Goal: Obtain resource: Download file/media

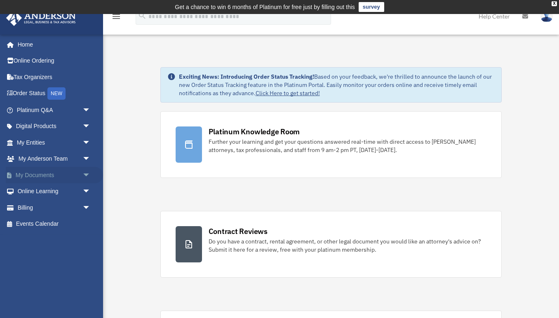
click at [85, 177] on span "arrow_drop_down" at bounding box center [91, 175] width 17 height 17
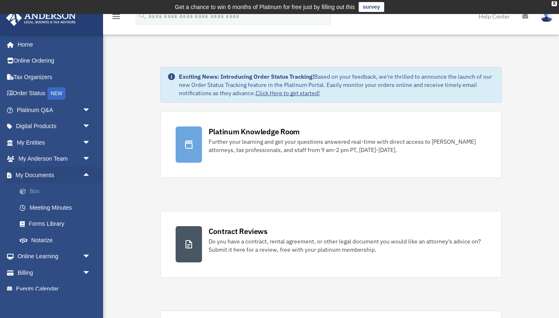
click at [54, 191] on link "Box" at bounding box center [58, 192] width 92 height 17
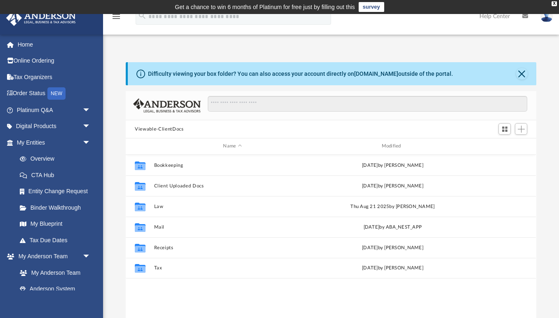
scroll to position [188, 411]
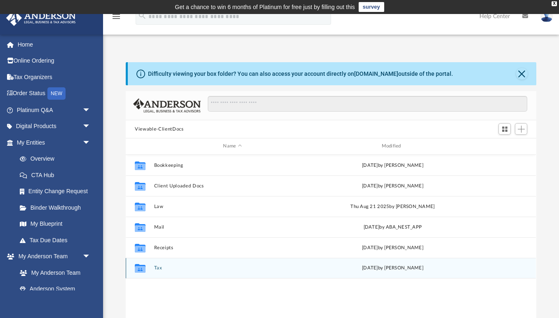
click at [161, 275] on div "Collaborated Folder Tax [DATE] by [PERSON_NAME]" at bounding box center [331, 268] width 410 height 21
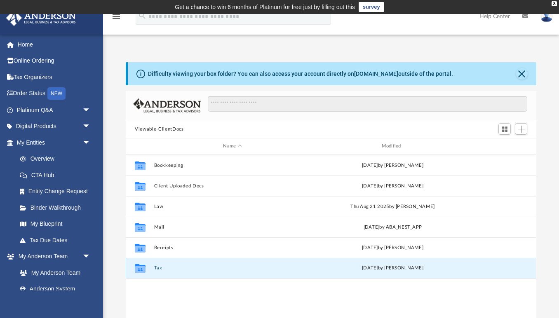
click at [161, 275] on div "Collaborated Folder Tax [DATE] by [PERSON_NAME]" at bounding box center [331, 268] width 410 height 21
click at [159, 267] on button "Tax" at bounding box center [232, 268] width 157 height 5
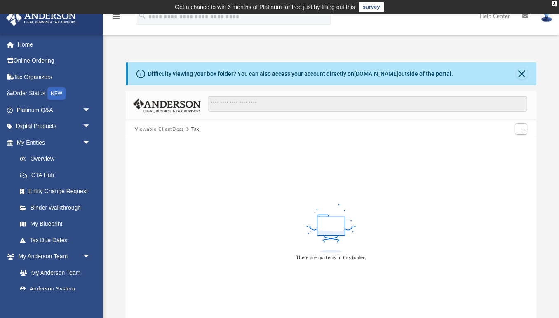
click at [172, 128] on button "Viewable-ClientDocs" at bounding box center [159, 129] width 49 height 7
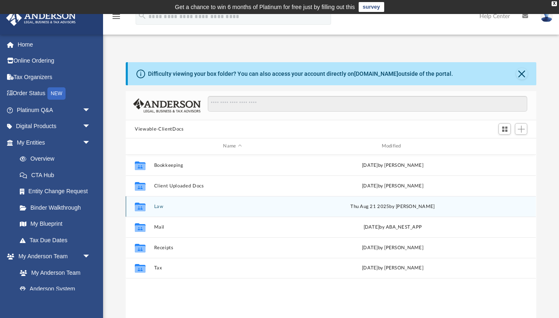
click at [184, 204] on button "Law" at bounding box center [232, 206] width 157 height 5
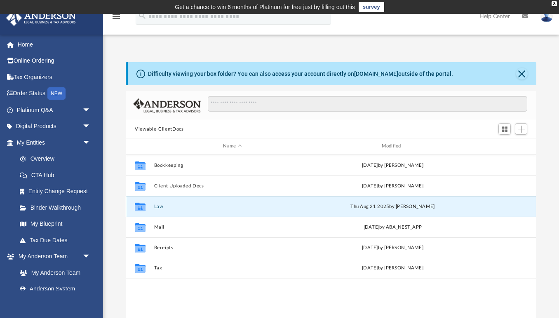
click at [184, 204] on button "Law" at bounding box center [232, 206] width 157 height 5
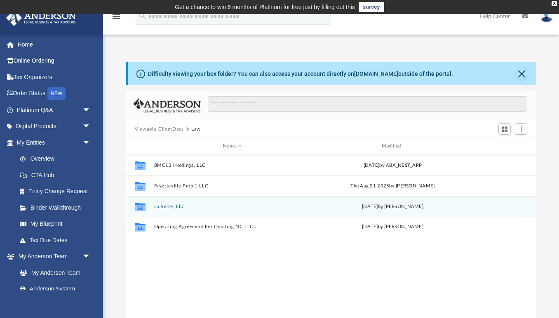
click at [205, 209] on button "La Serre, LLC" at bounding box center [232, 206] width 157 height 5
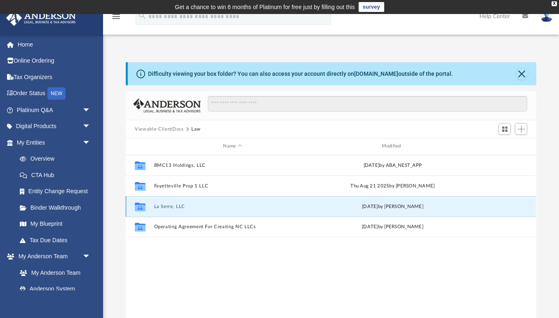
click at [205, 209] on button "La Serre, LLC" at bounding box center [232, 206] width 157 height 5
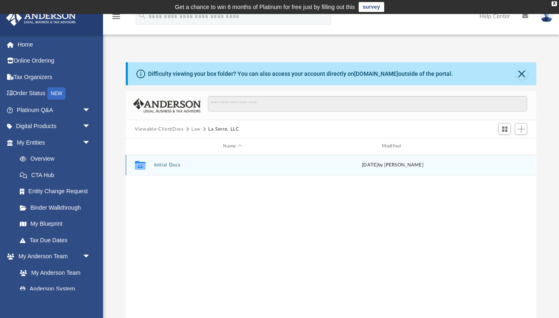
click at [213, 168] on div "Collaborated Folder Initial Docs [DATE] by [PERSON_NAME]" at bounding box center [331, 165] width 410 height 21
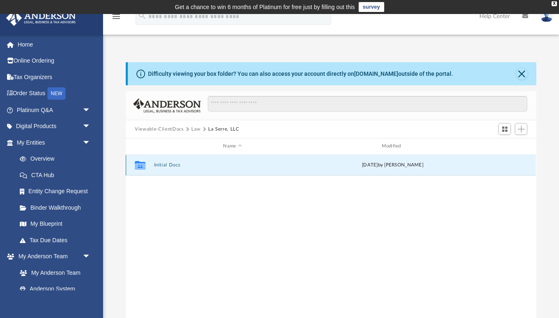
click at [164, 164] on button "Initial Docs" at bounding box center [232, 165] width 157 height 5
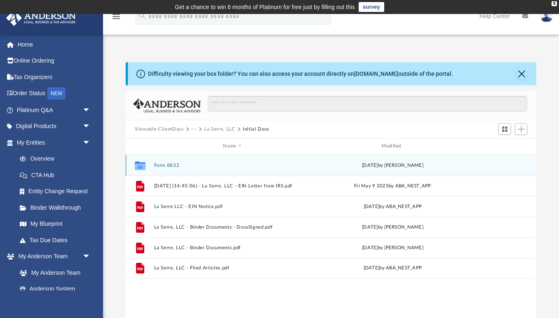
click at [166, 164] on button "Form 8832" at bounding box center [232, 165] width 157 height 5
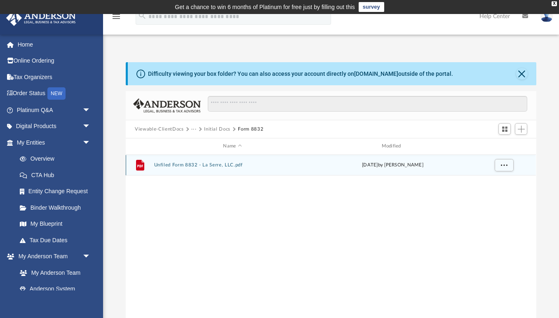
click at [209, 165] on button "Unfiled Form 8832 - La Serre, LLC.pdf" at bounding box center [232, 165] width 157 height 5
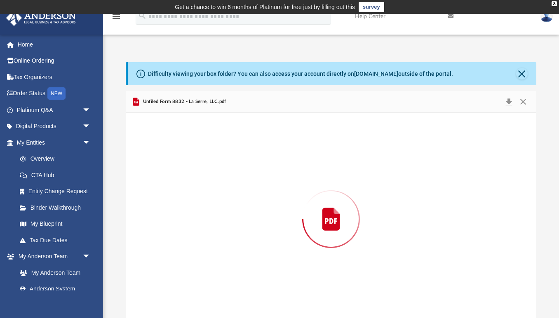
click at [209, 165] on div "Preview" at bounding box center [331, 219] width 410 height 213
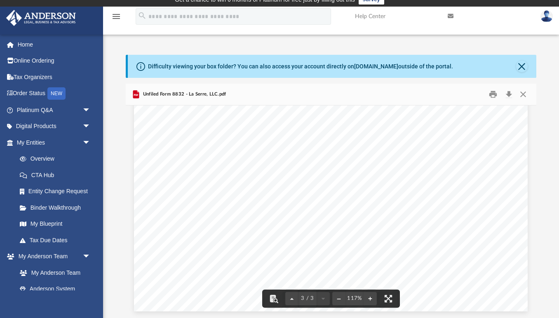
scroll to position [1354, 0]
